Goal: Transaction & Acquisition: Book appointment/travel/reservation

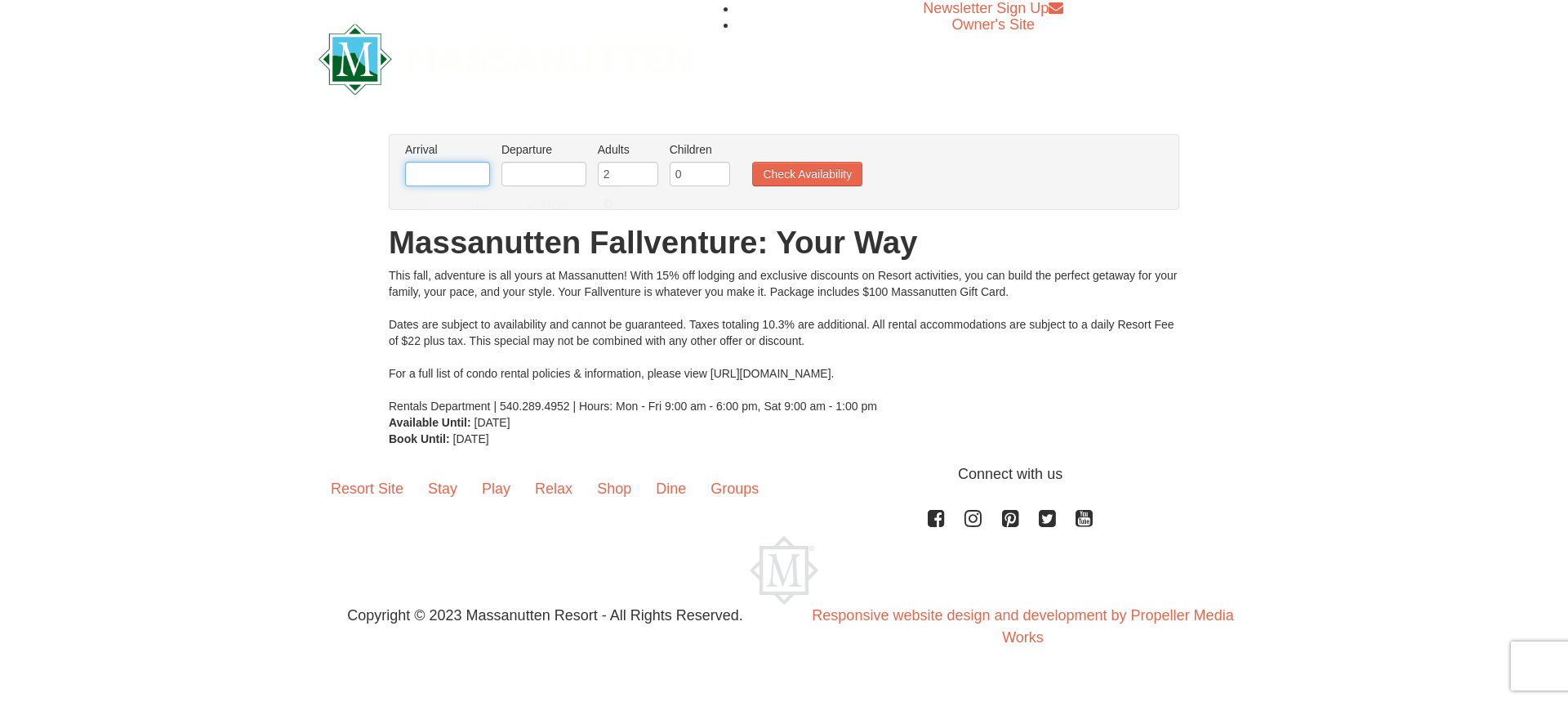
click at [456, 177] on input "text" at bounding box center [447, 174] width 85 height 24
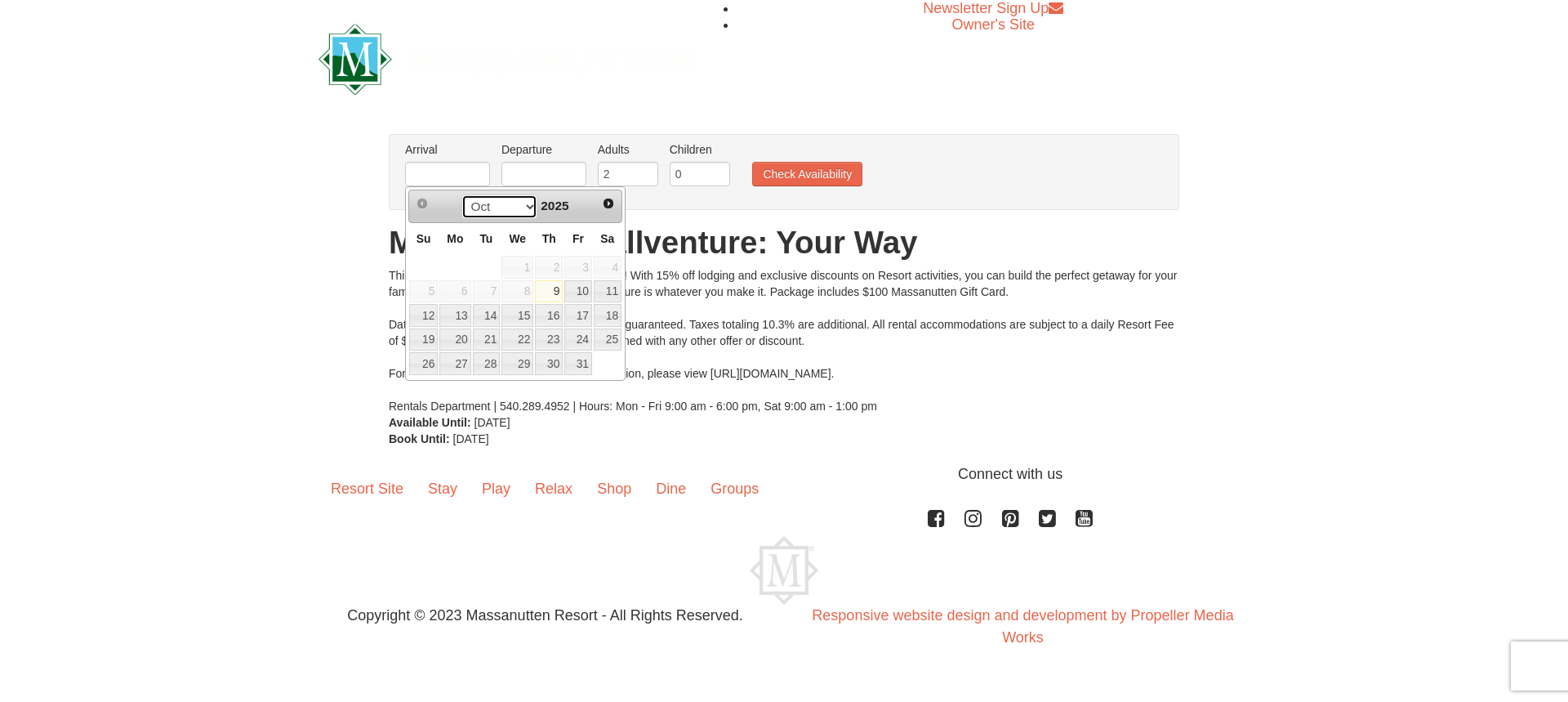
click at [526, 206] on select "Oct Nov Dec" at bounding box center [499, 207] width 76 height 24
click at [583, 365] on link "28" at bounding box center [579, 364] width 28 height 23
type input "[DATE]"
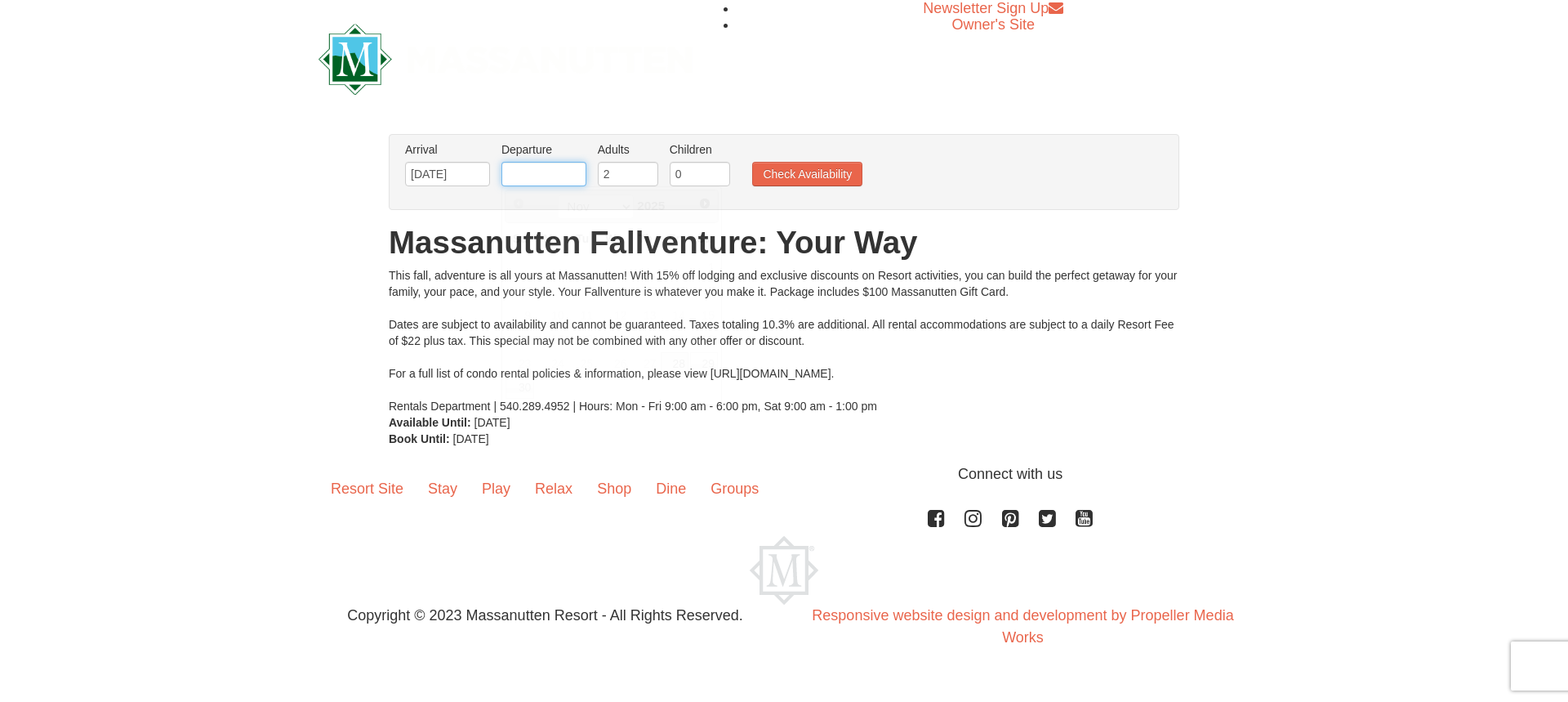
click at [544, 181] on input "text" at bounding box center [543, 174] width 85 height 24
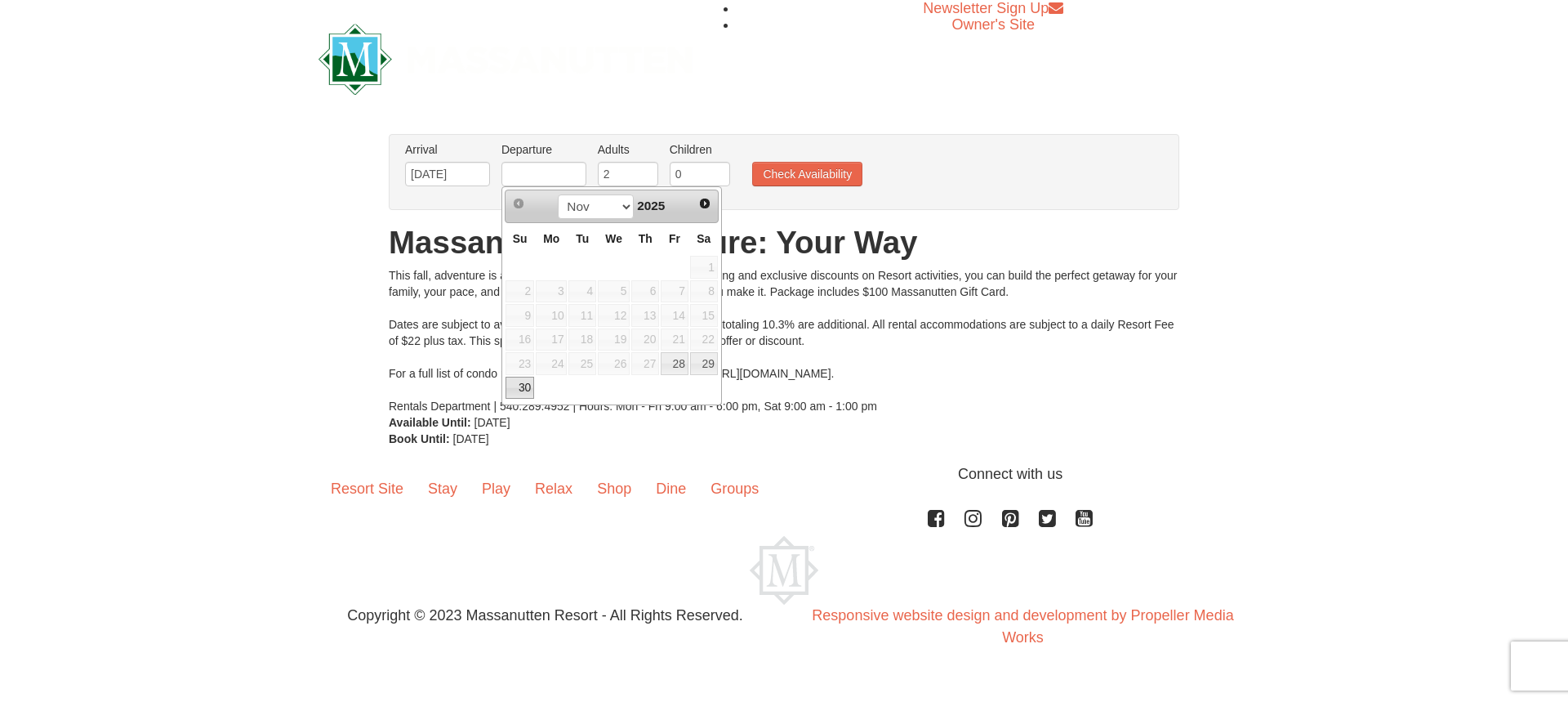
click at [513, 392] on link "30" at bounding box center [520, 388] width 29 height 23
type input "[DATE]"
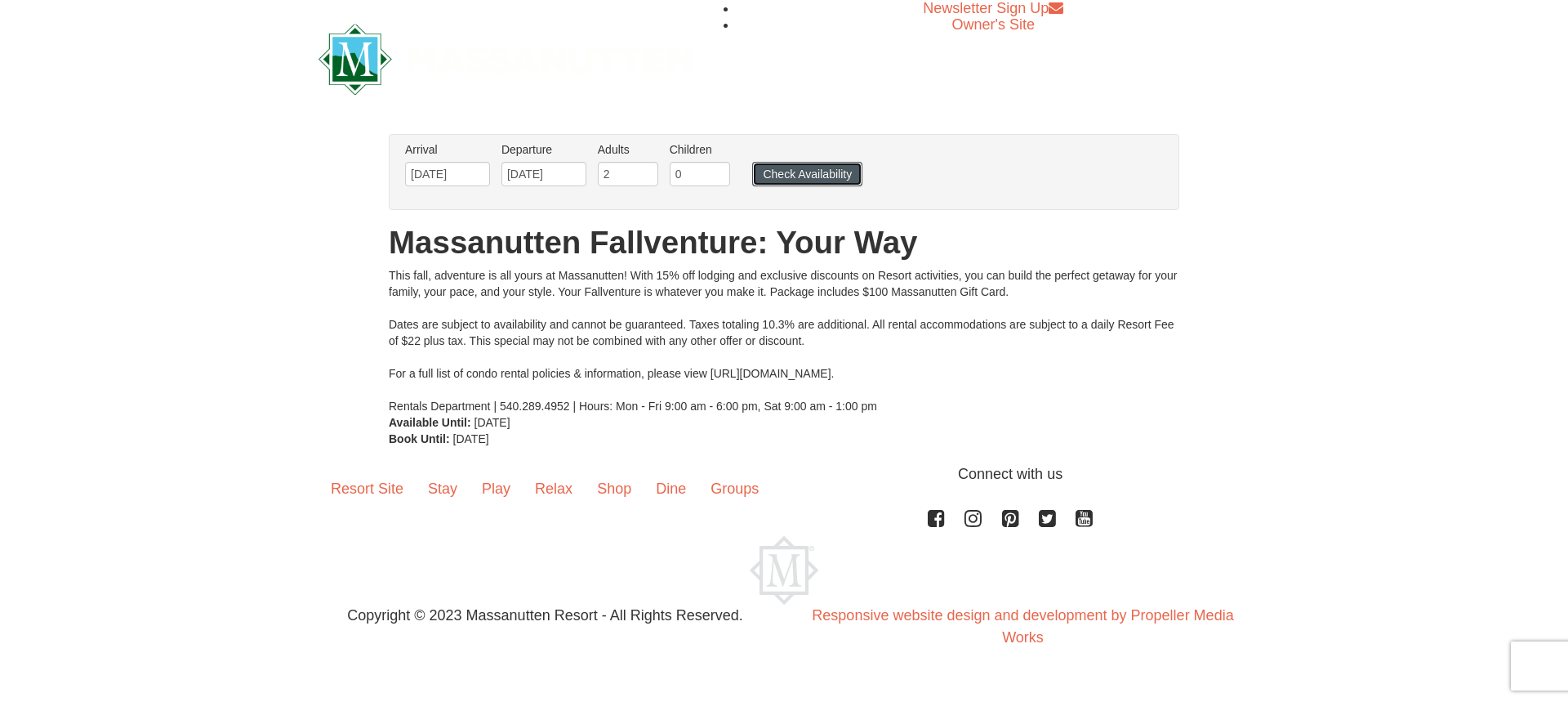
click at [771, 167] on button "Check Availability" at bounding box center [808, 174] width 110 height 24
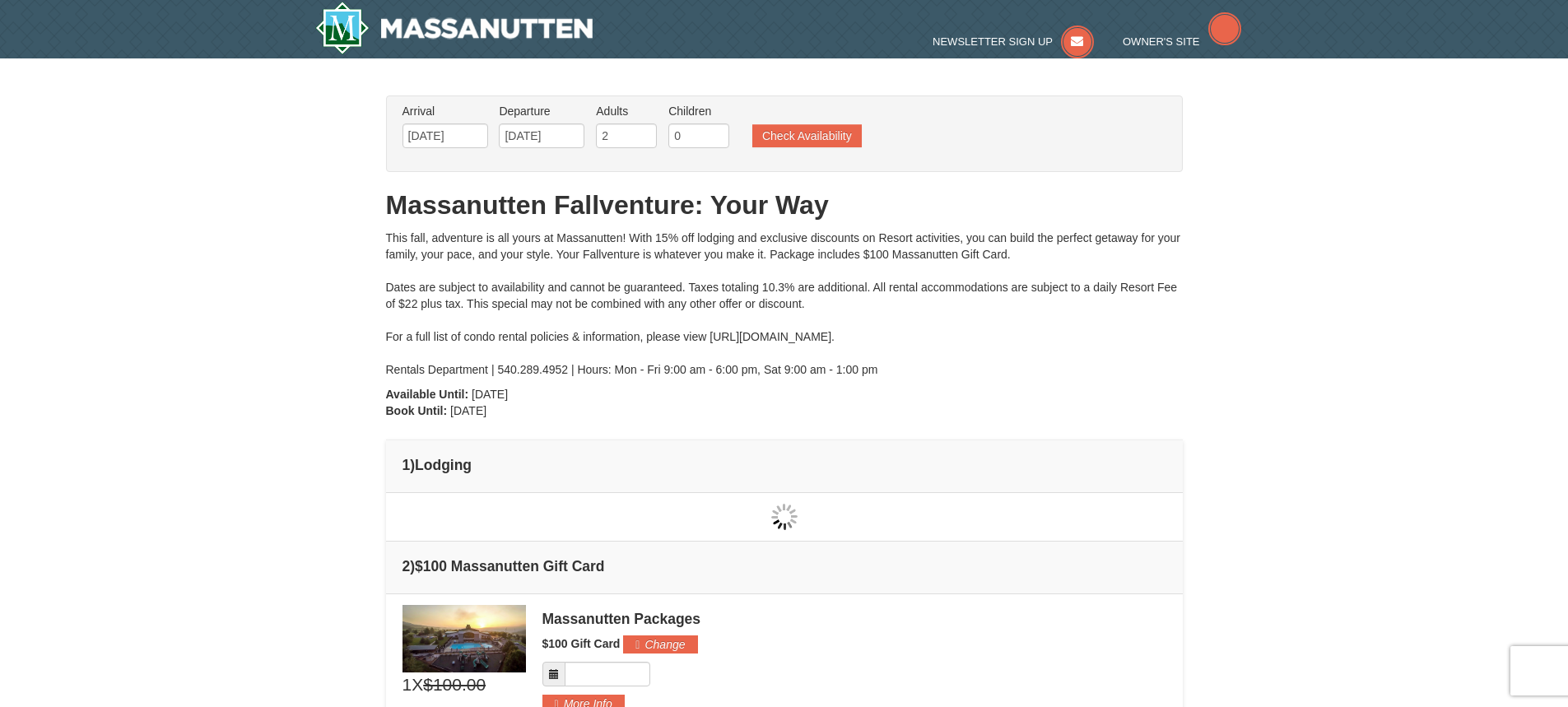
type input "[DATE]"
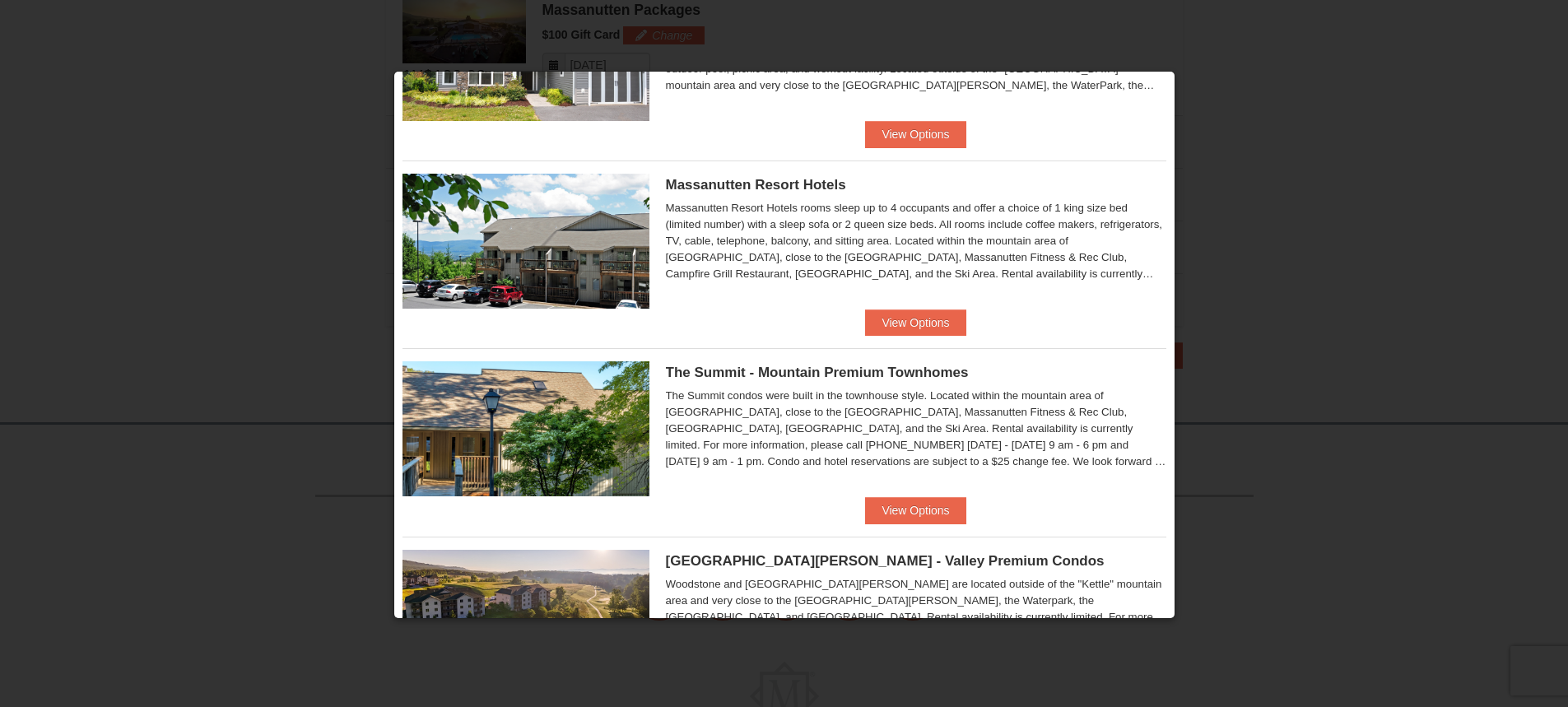
scroll to position [648, 0]
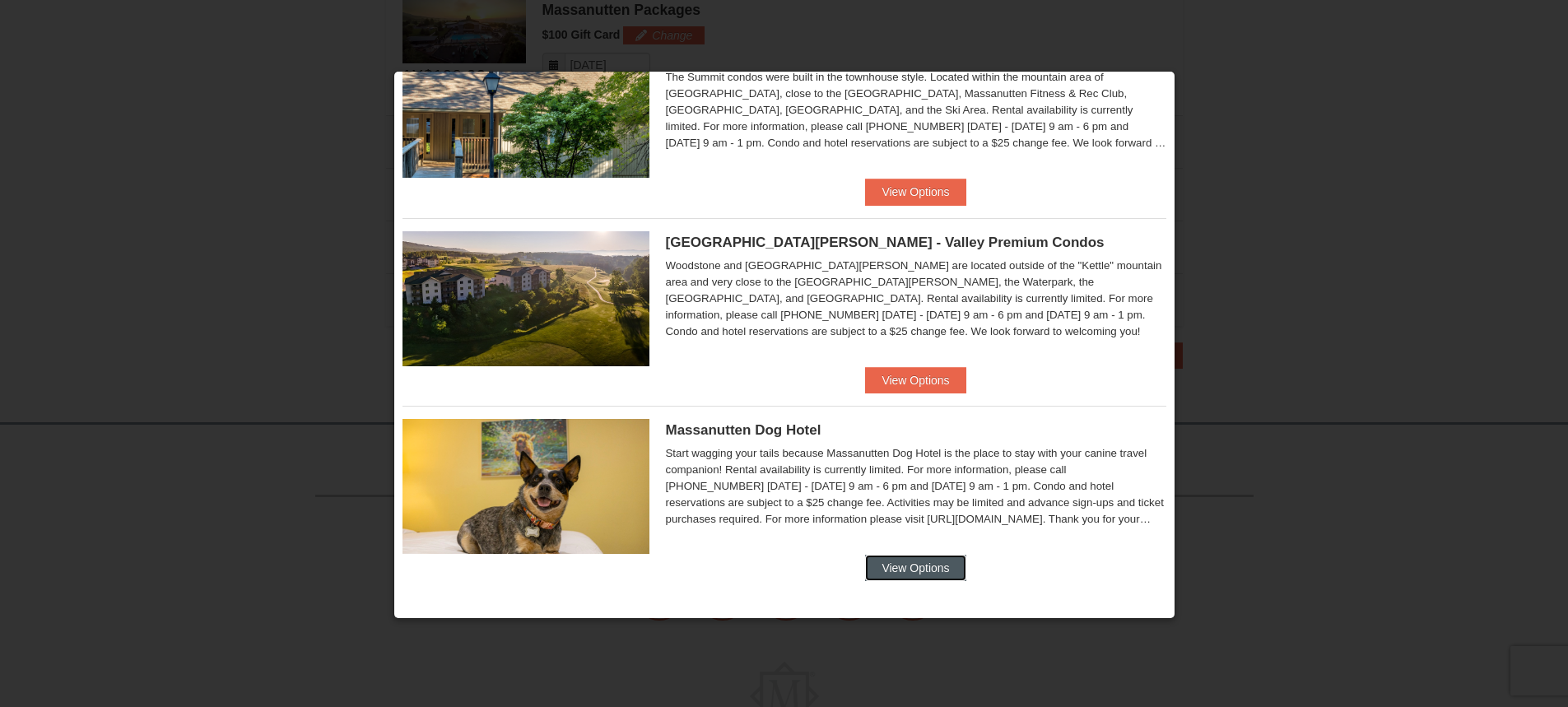
click at [913, 558] on button "View Options" at bounding box center [915, 568] width 100 height 26
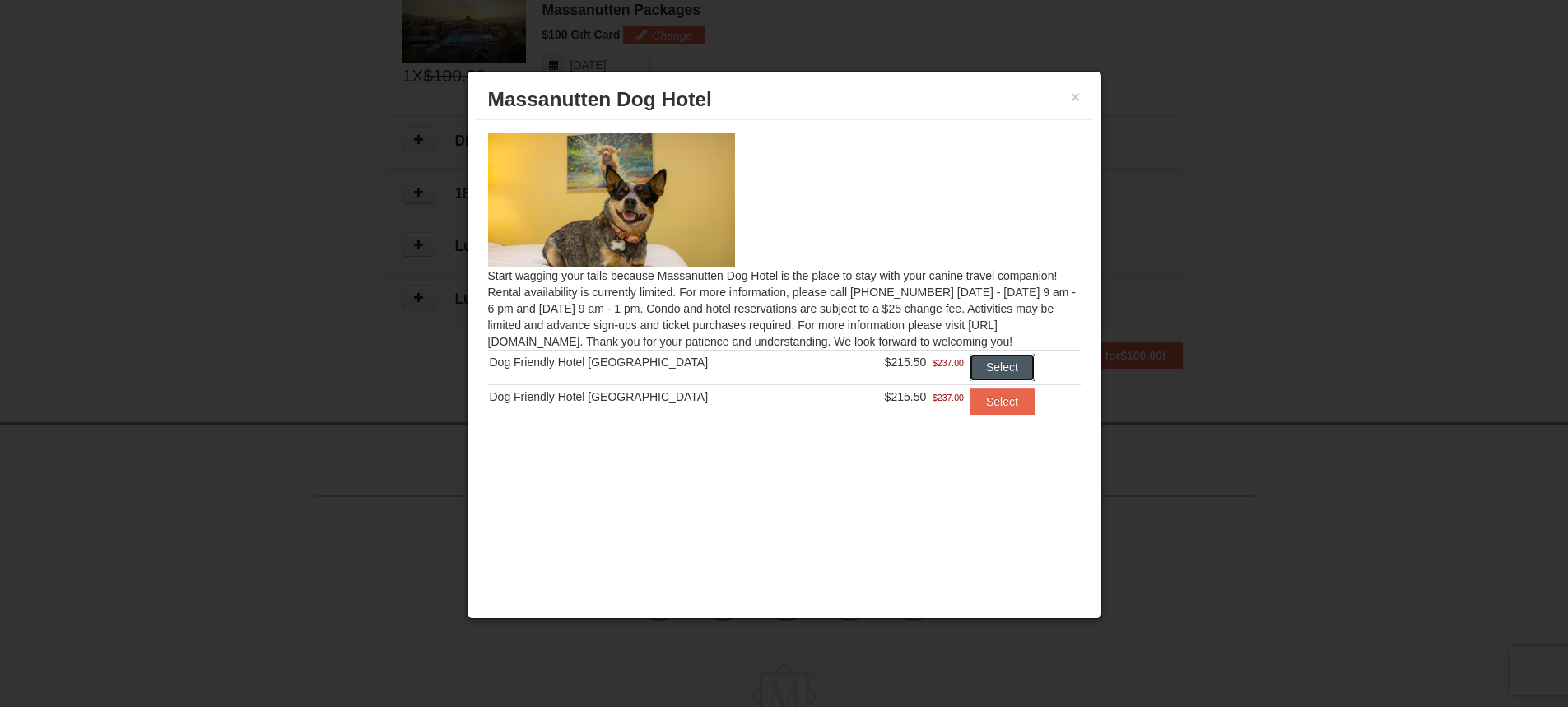
click at [993, 377] on button "Select" at bounding box center [1002, 367] width 65 height 26
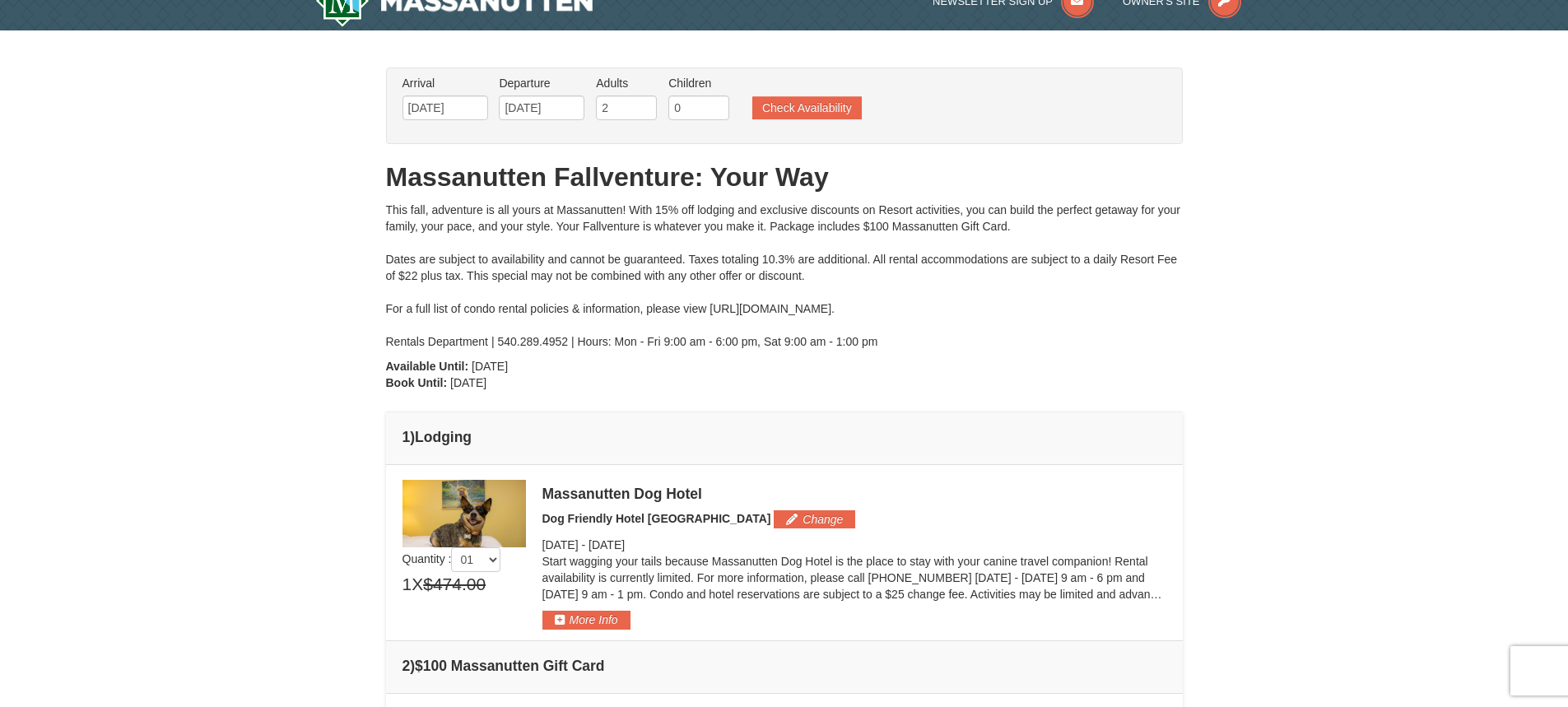
scroll to position [0, 0]
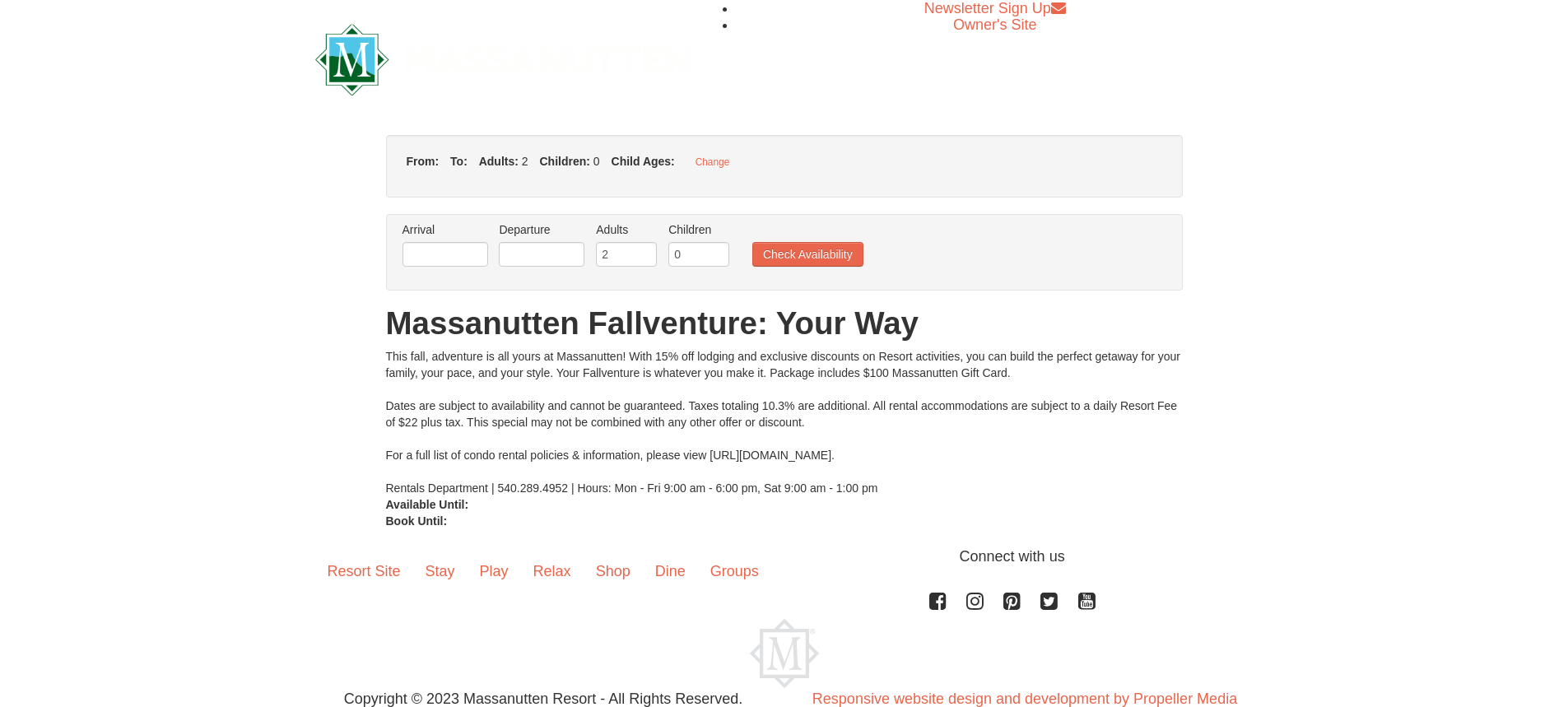
type input "[DATE]"
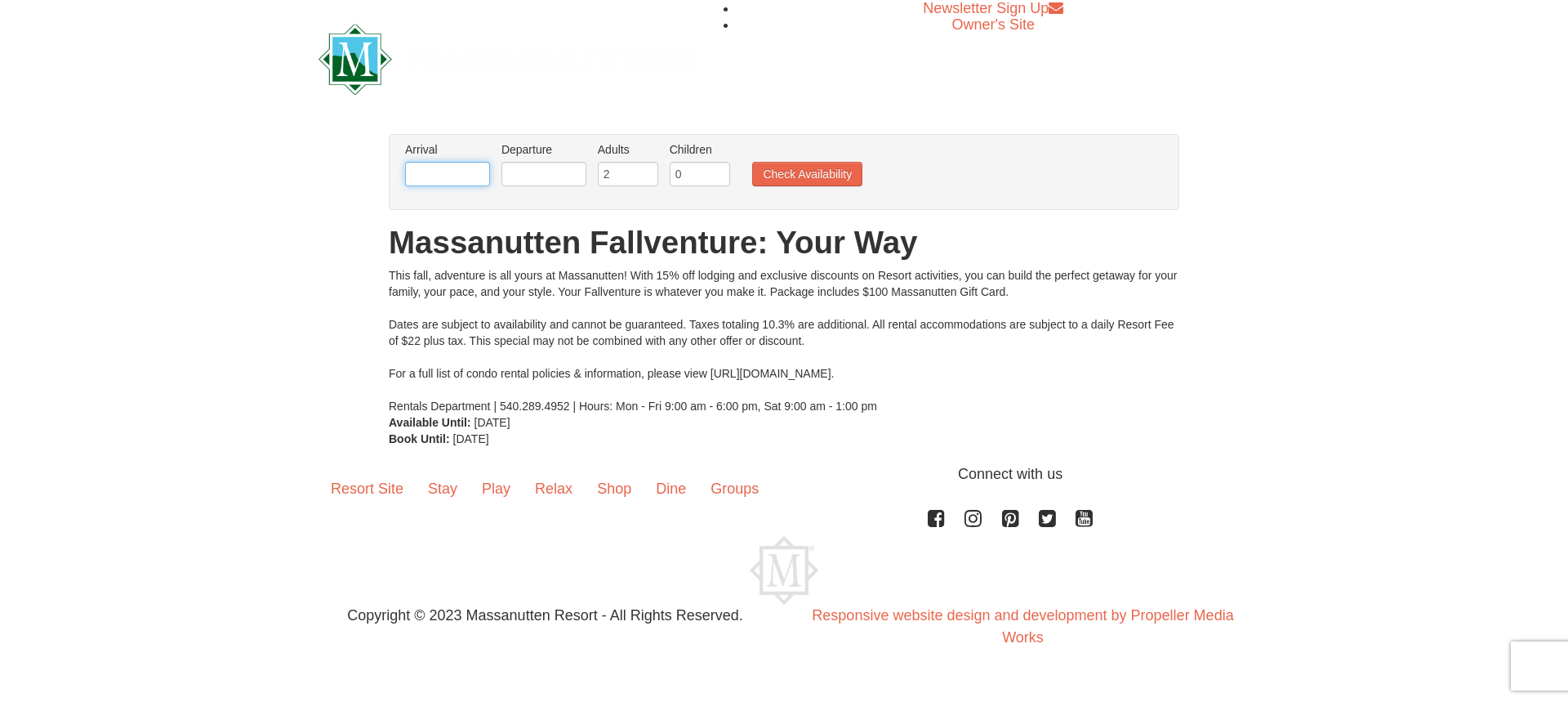
click at [464, 173] on input "text" at bounding box center [447, 174] width 85 height 24
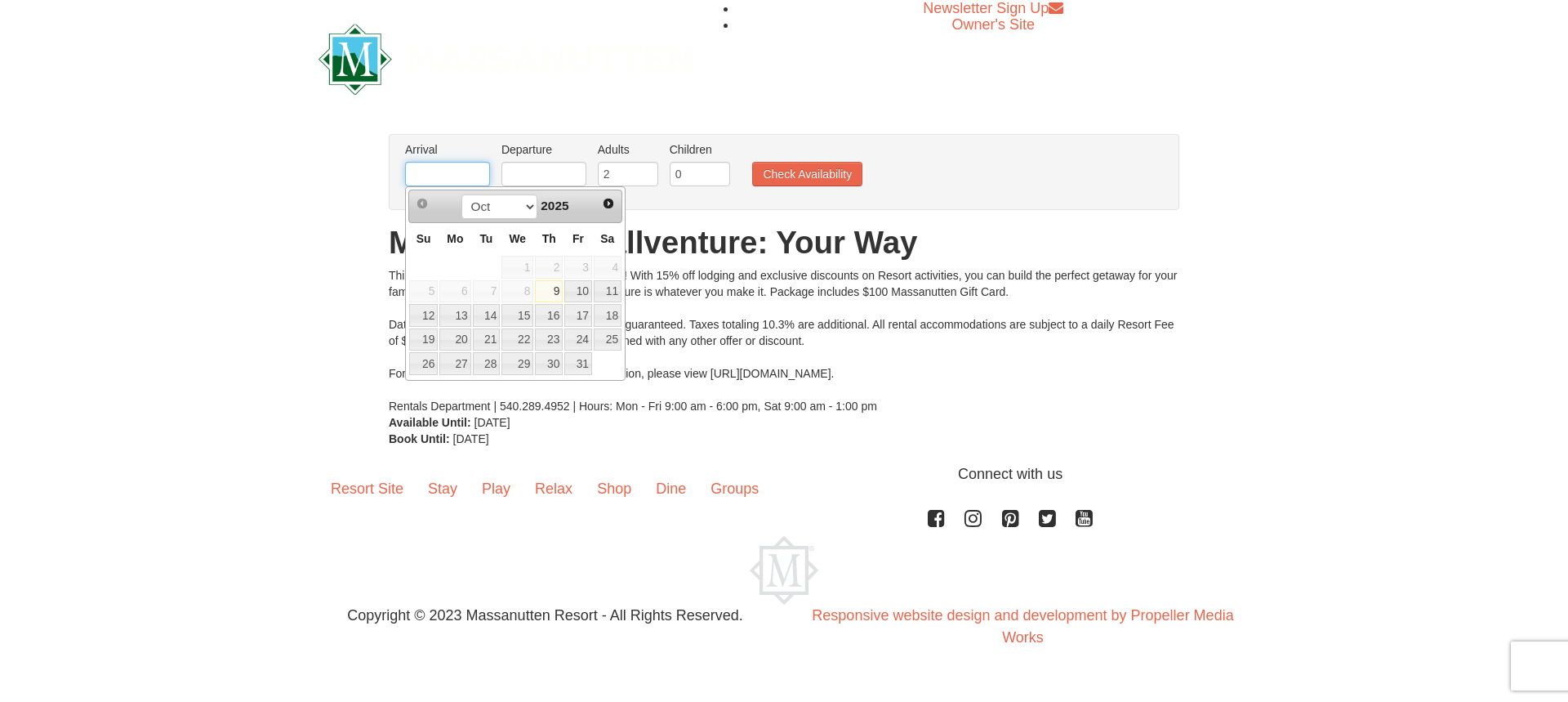
type input "[DATE]"
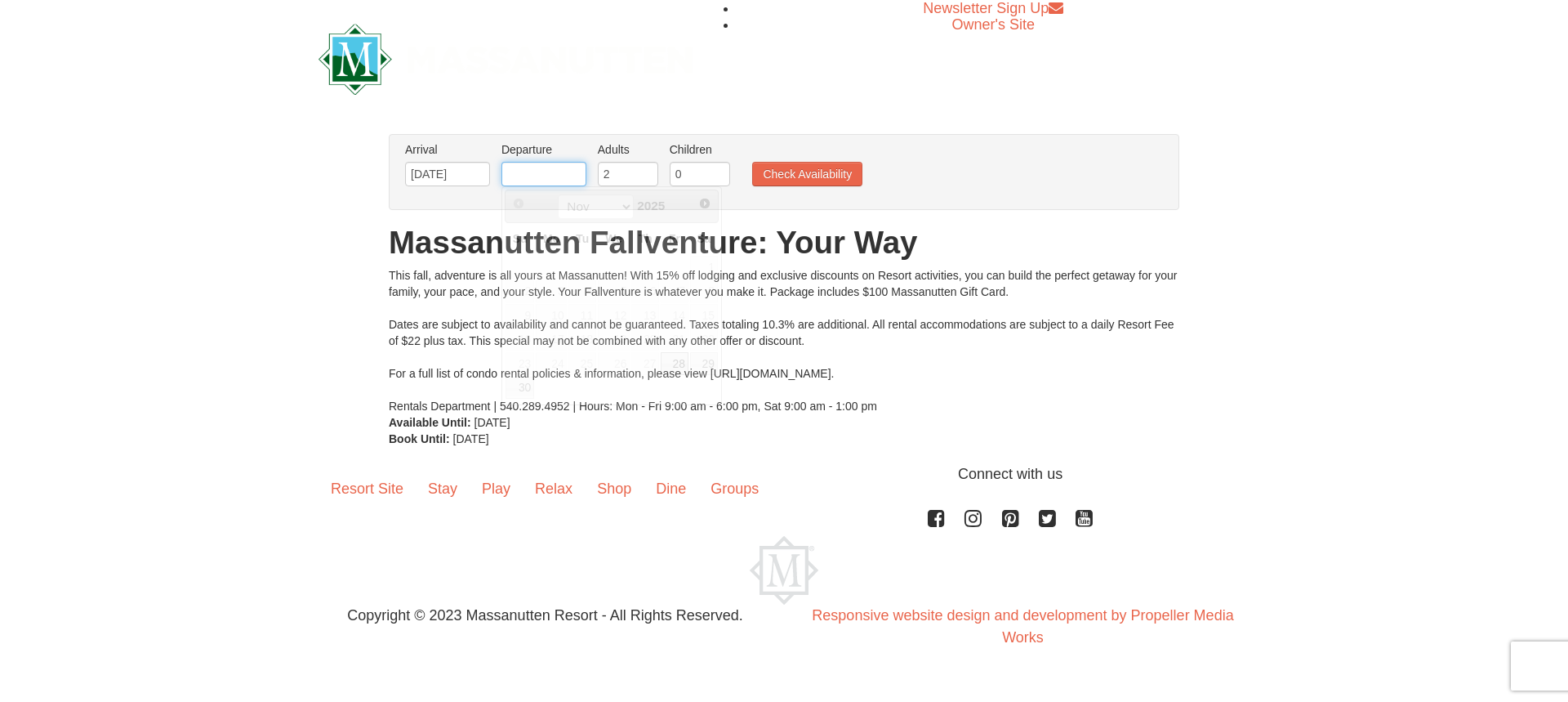
click at [566, 176] on input "text" at bounding box center [543, 174] width 85 height 24
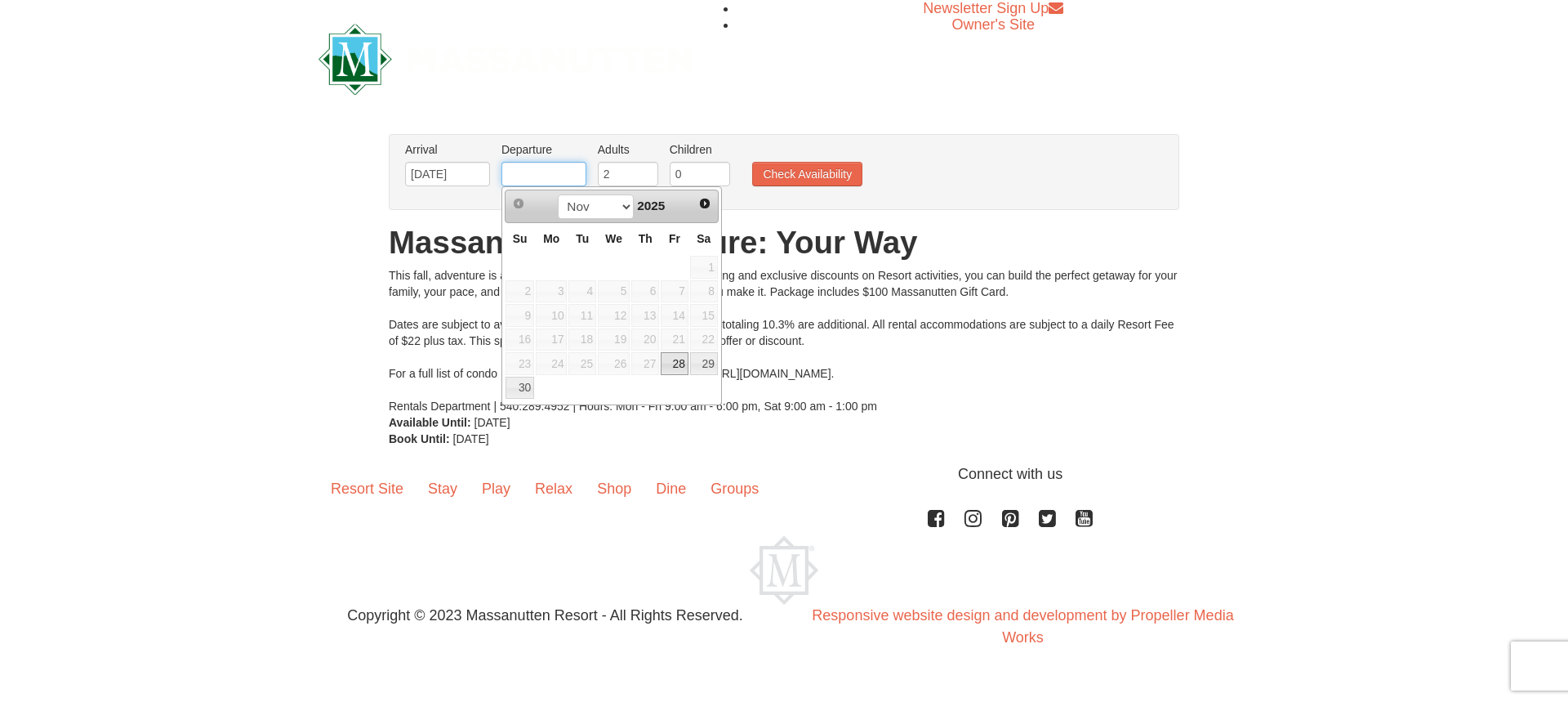
type input "11/30/2025"
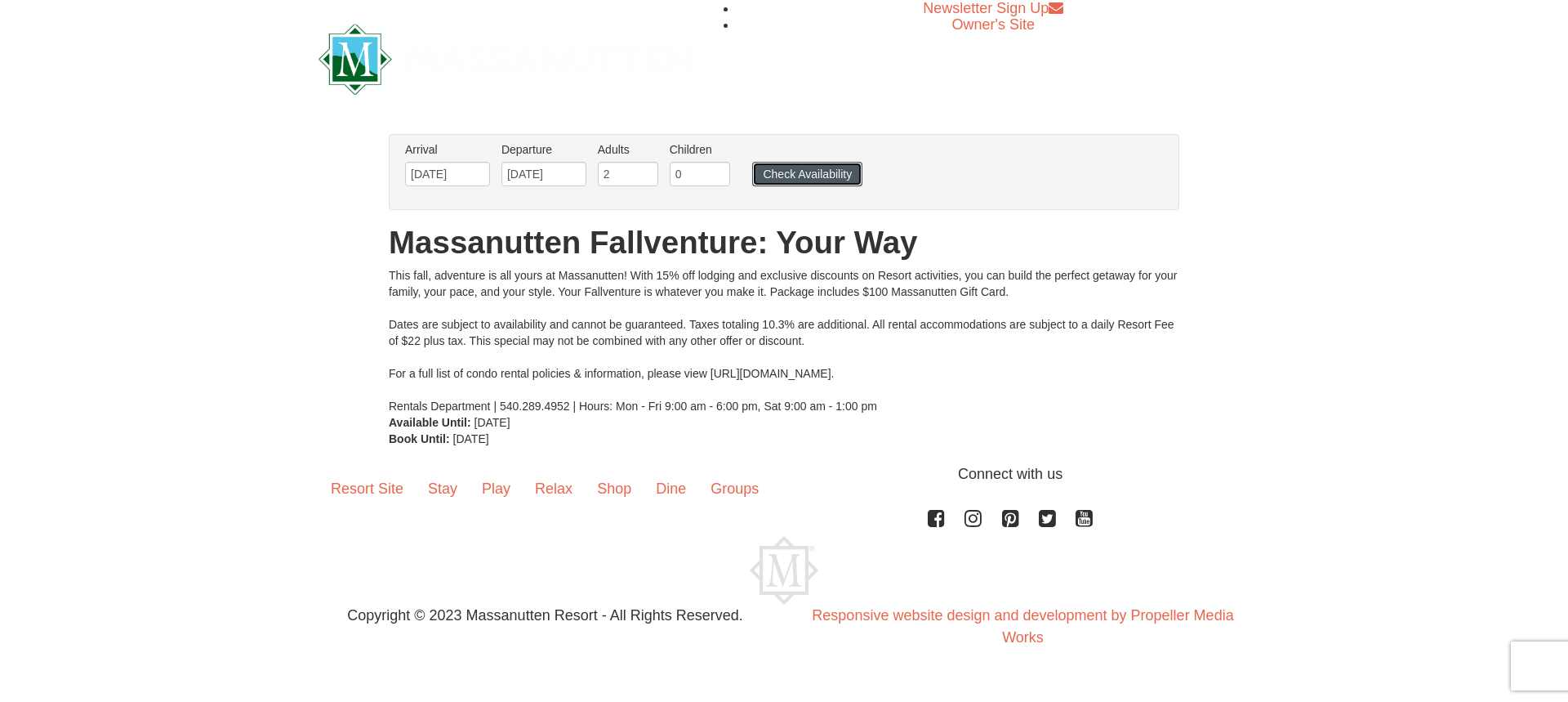
click at [819, 168] on button "Check Availability" at bounding box center [808, 174] width 110 height 24
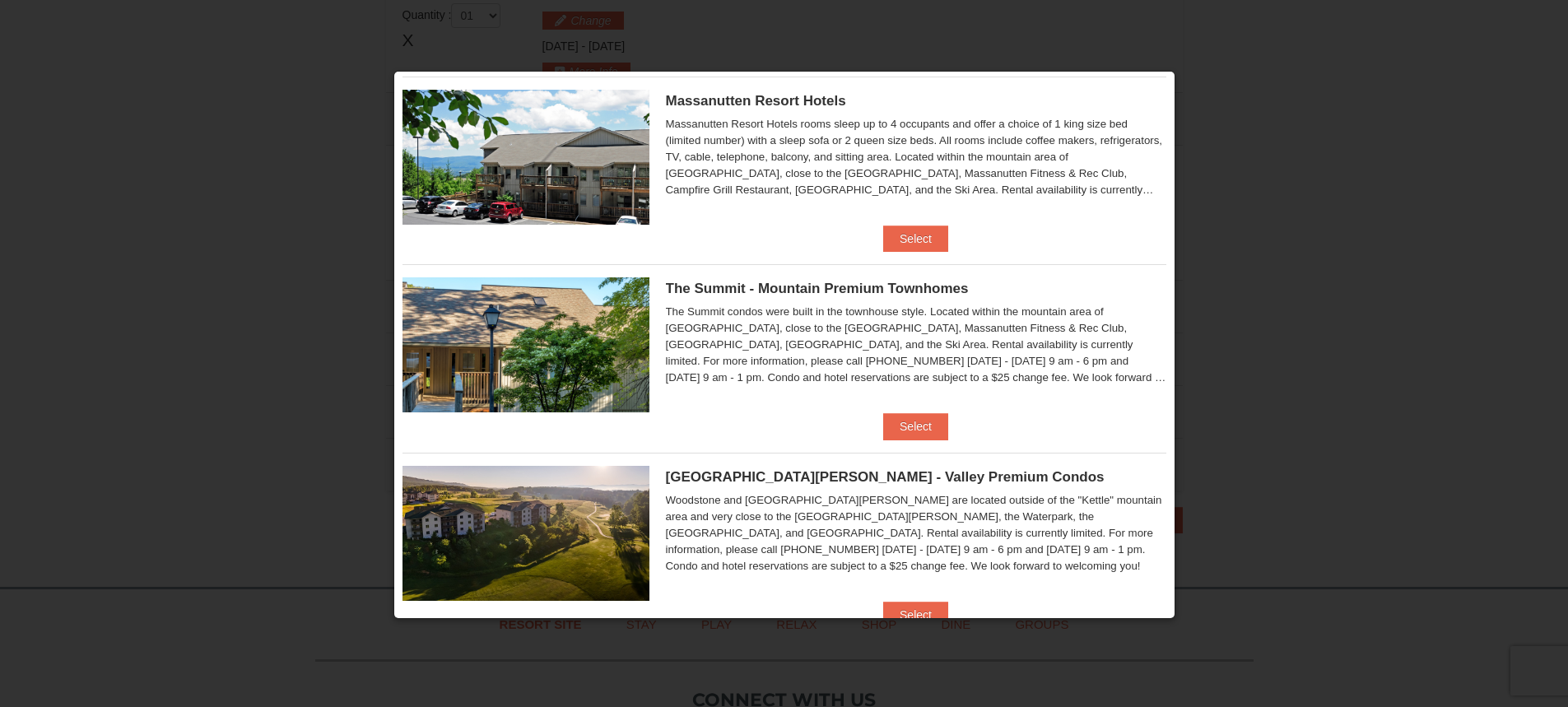
scroll to position [330, 0]
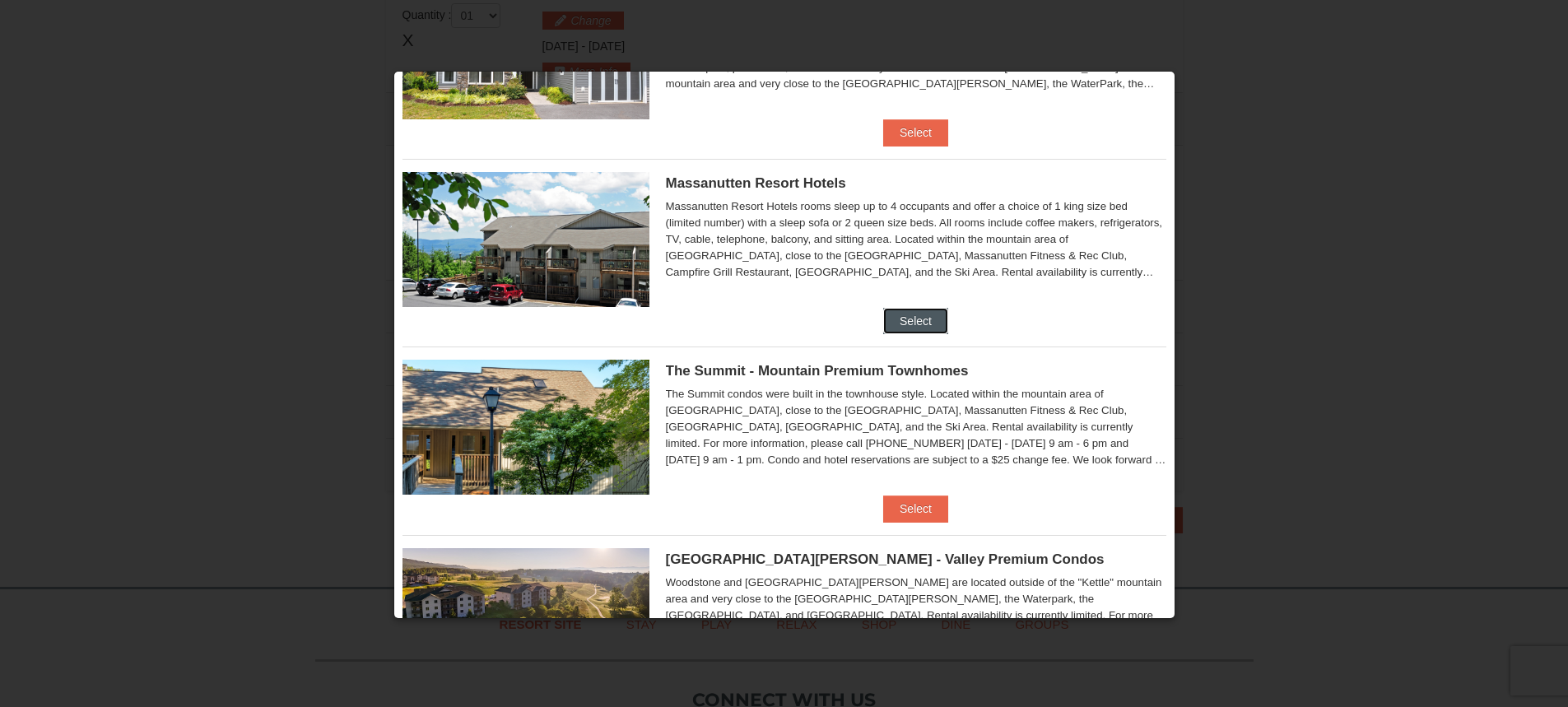
click at [901, 317] on button "Select" at bounding box center [915, 321] width 65 height 26
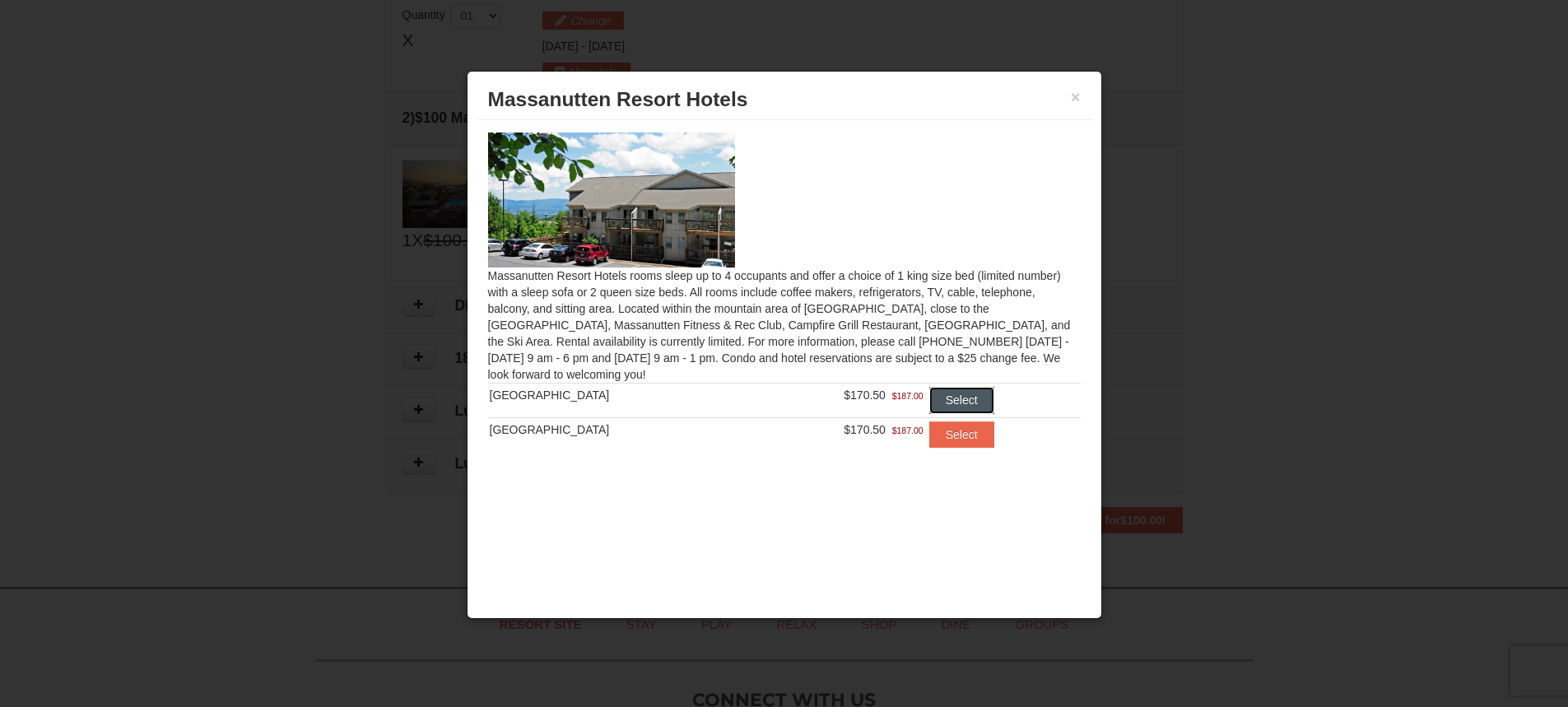
click at [951, 401] on button "Select" at bounding box center [961, 400] width 65 height 26
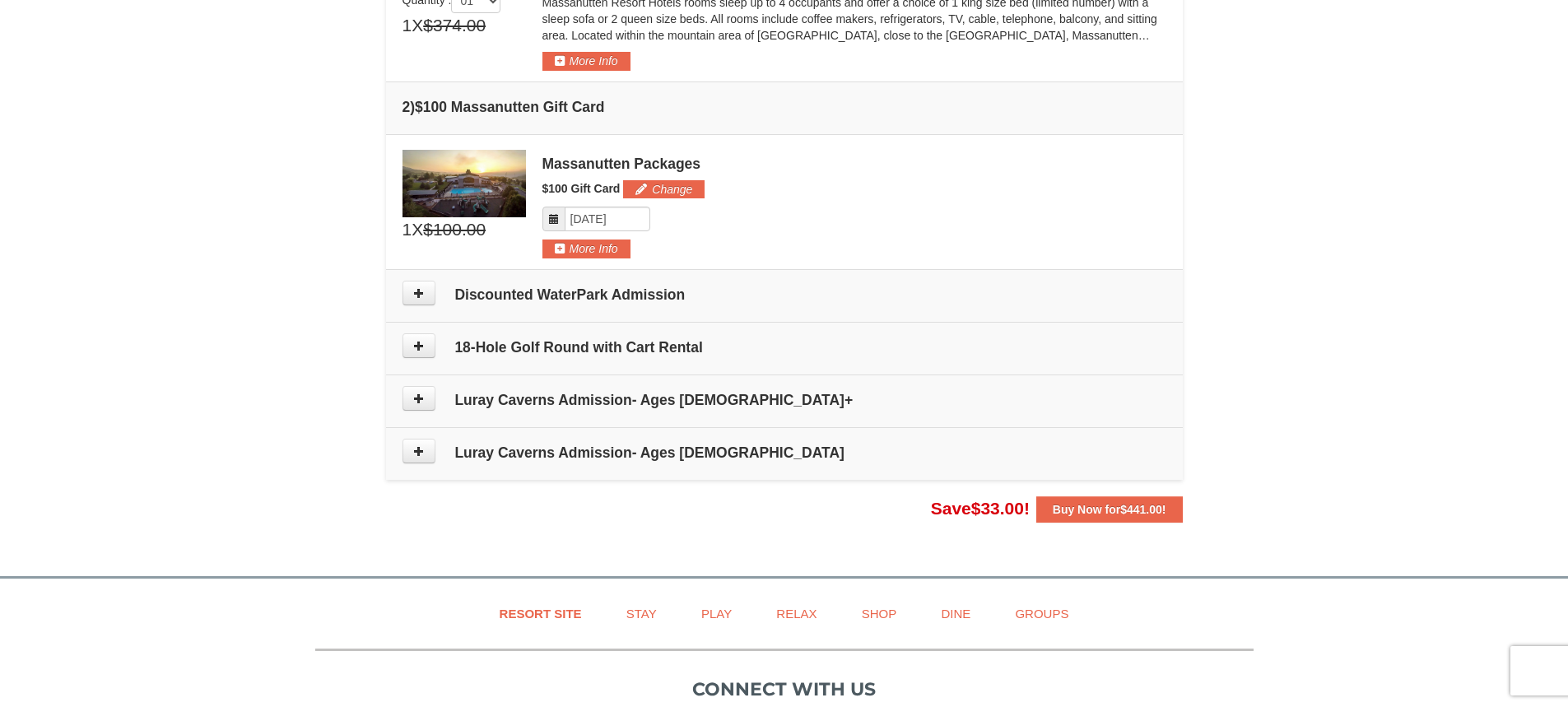
scroll to position [669, 0]
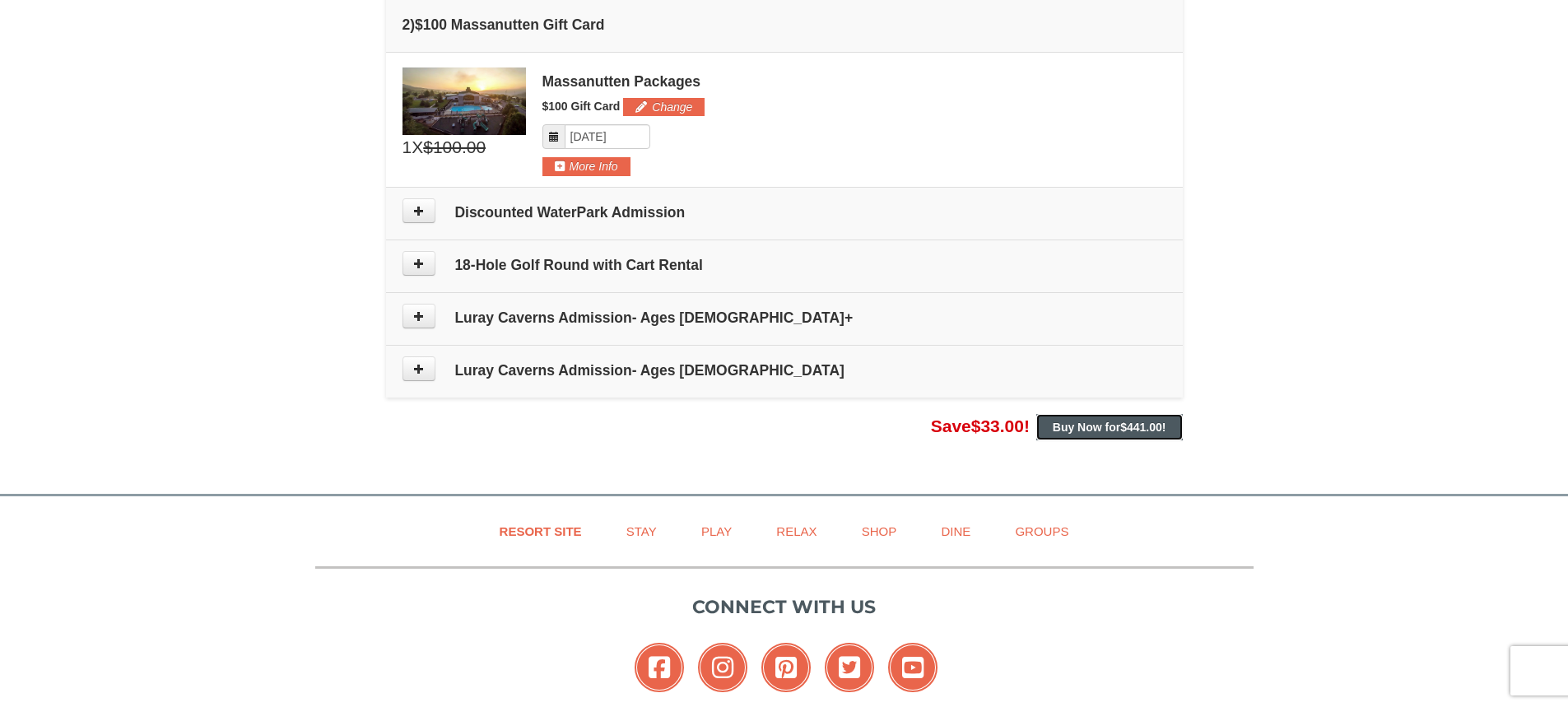
click at [1082, 428] on strong "Buy Now for $441.00 !" at bounding box center [1109, 427] width 114 height 13
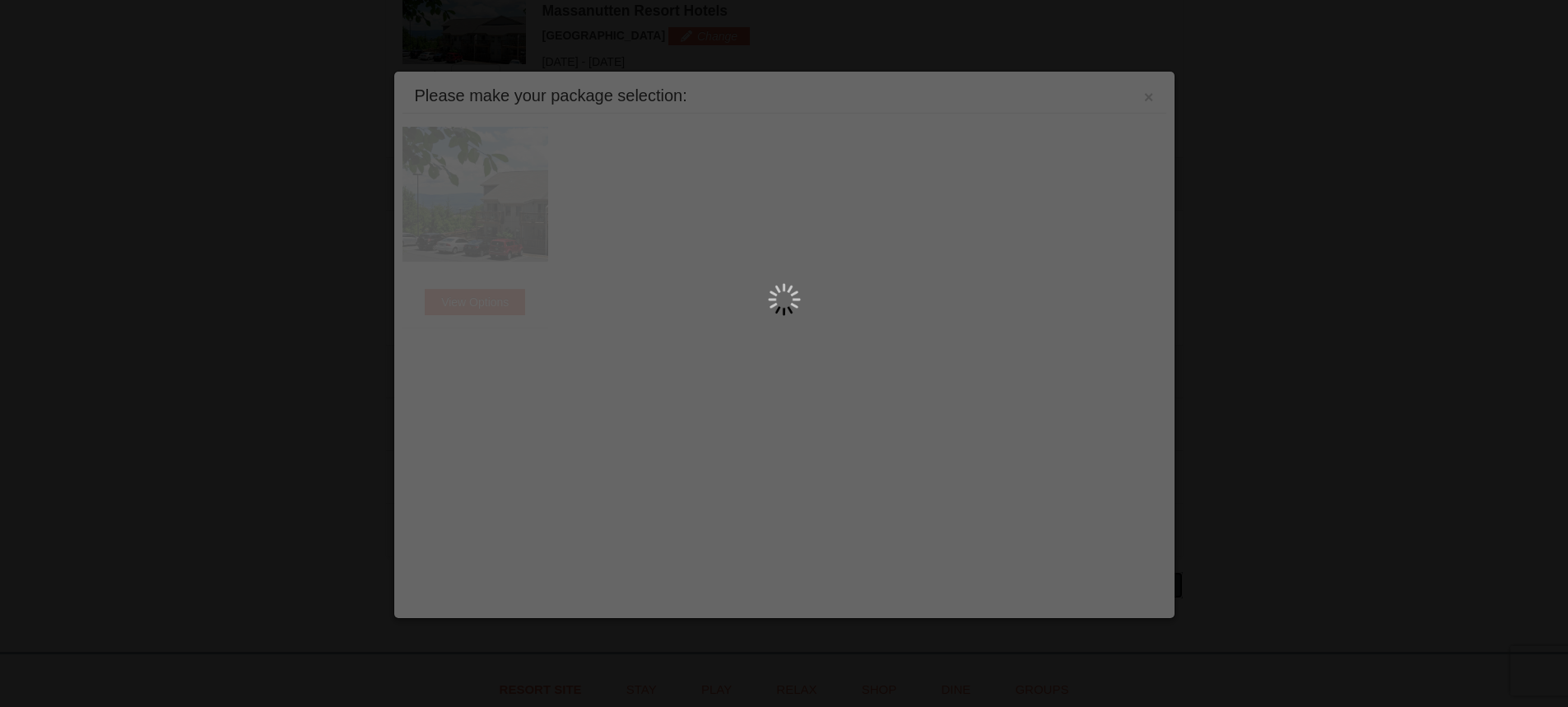
scroll to position [507, 0]
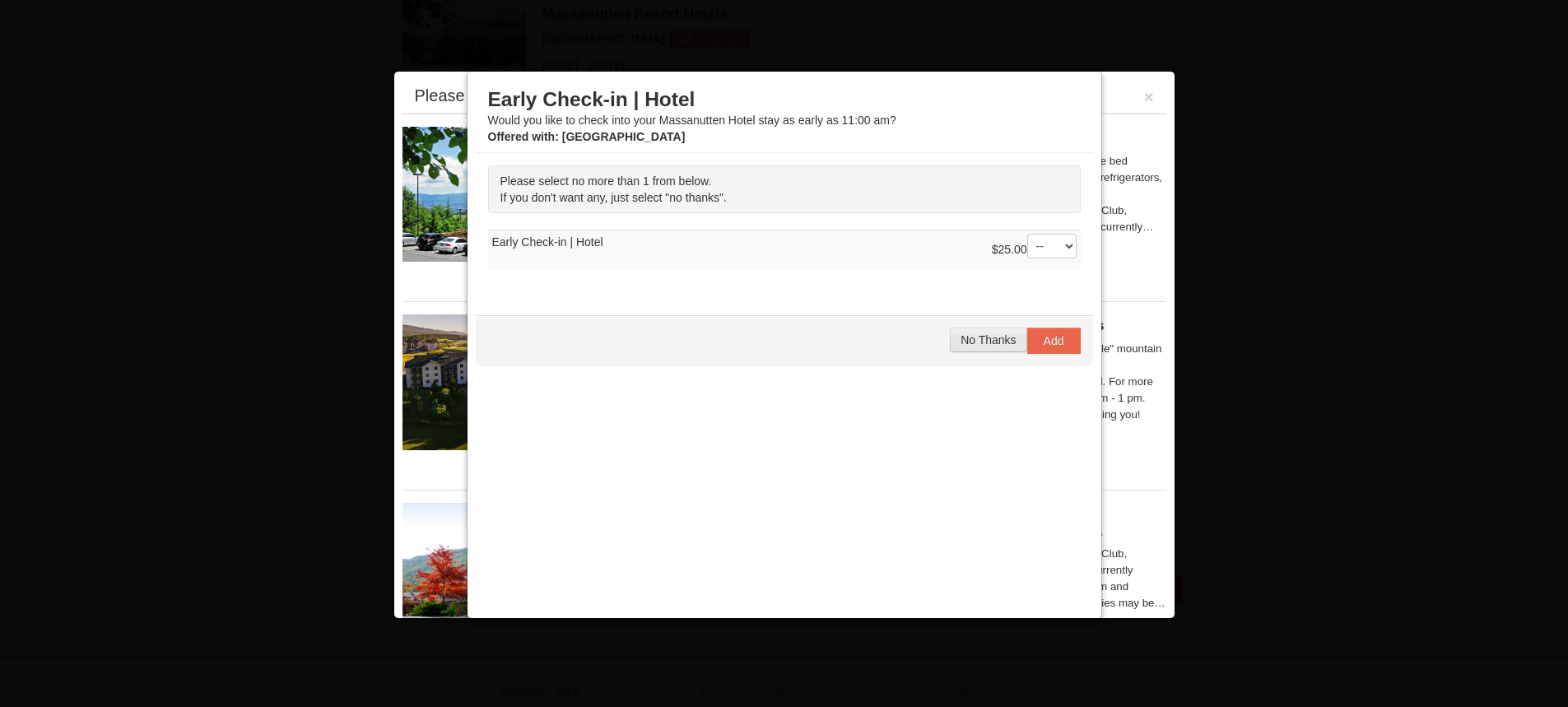
click at [982, 336] on span "No Thanks" at bounding box center [988, 340] width 55 height 13
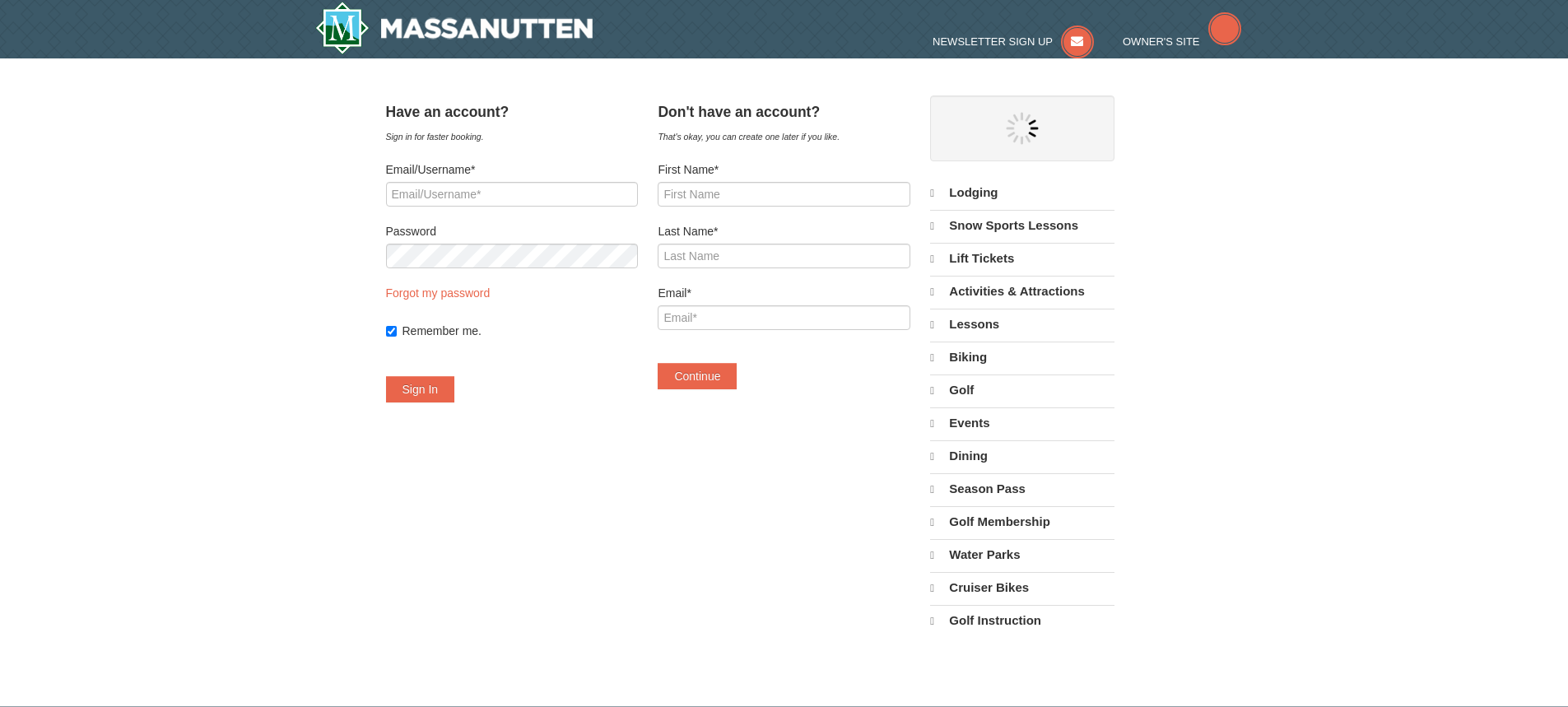
select select "10"
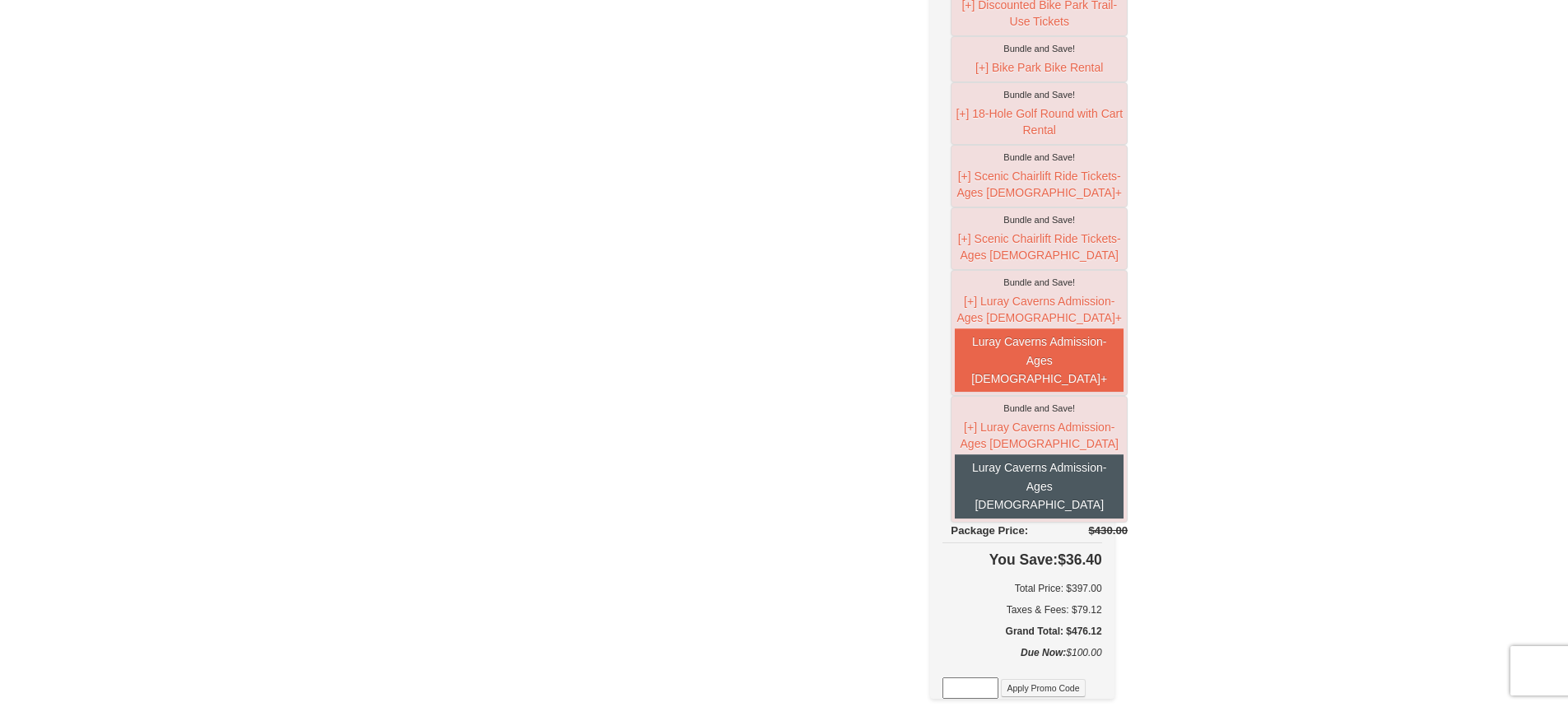
scroll to position [658, 0]
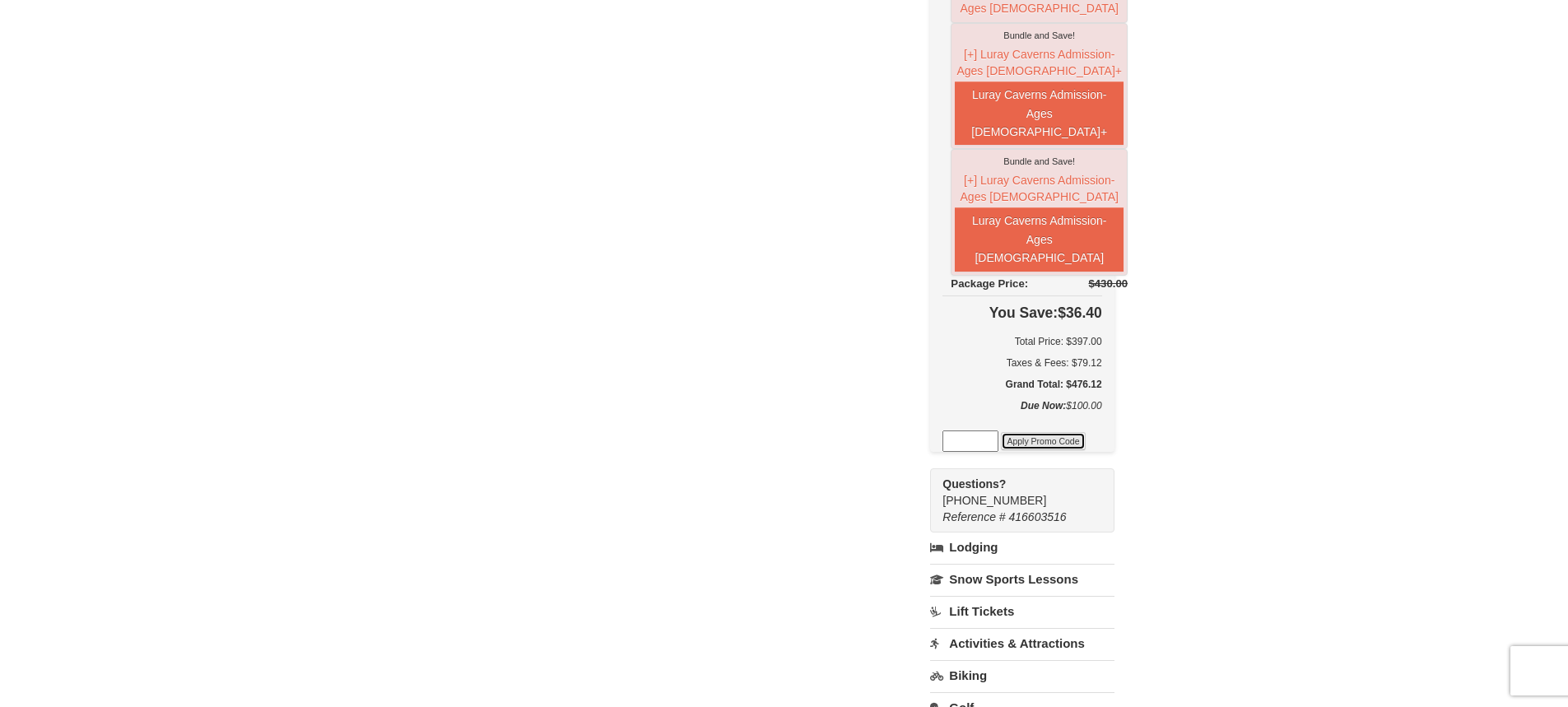
click at [1079, 451] on button "Apply Promo Code" at bounding box center [1042, 440] width 84 height 18
